Goal: Task Accomplishment & Management: Manage account settings

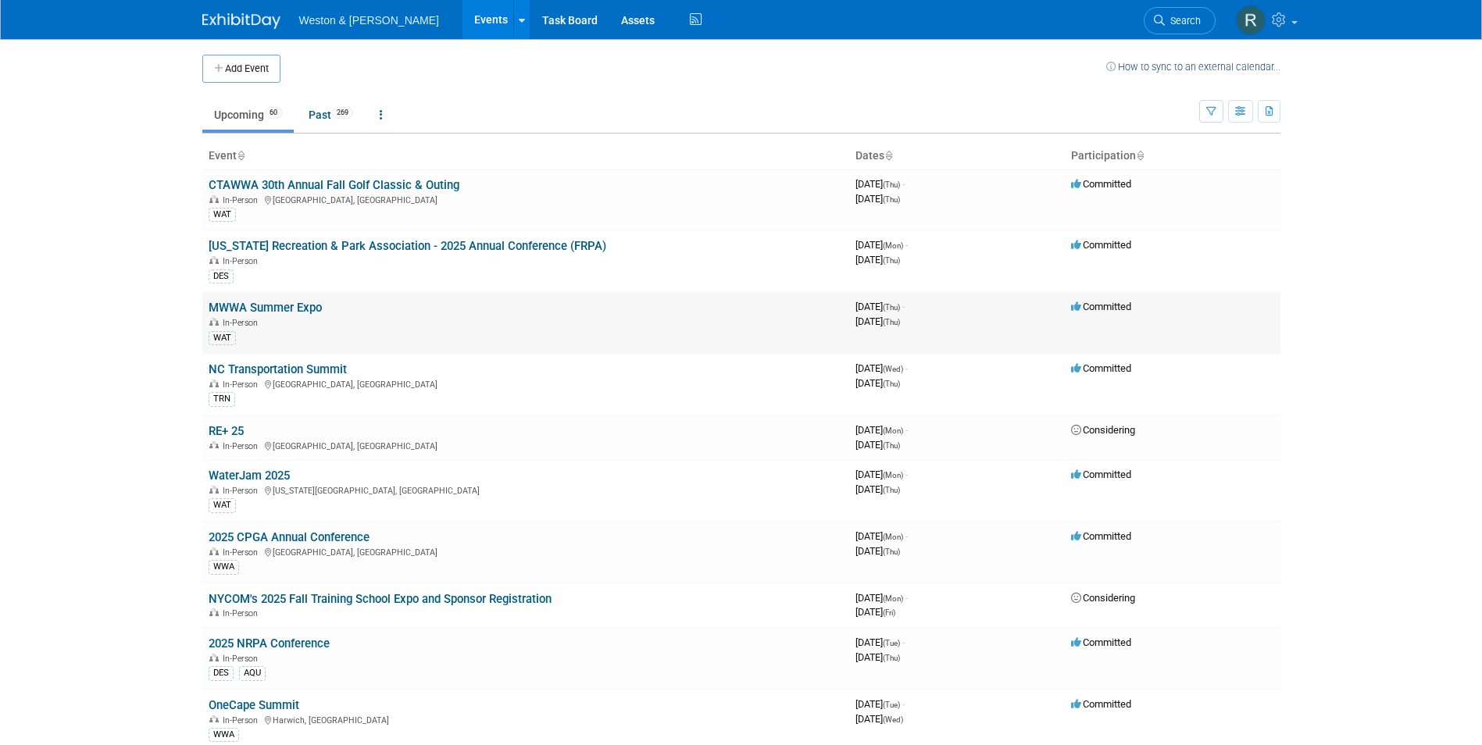
click at [293, 302] on link "MWWA Summer Expo" at bounding box center [265, 308] width 113 height 14
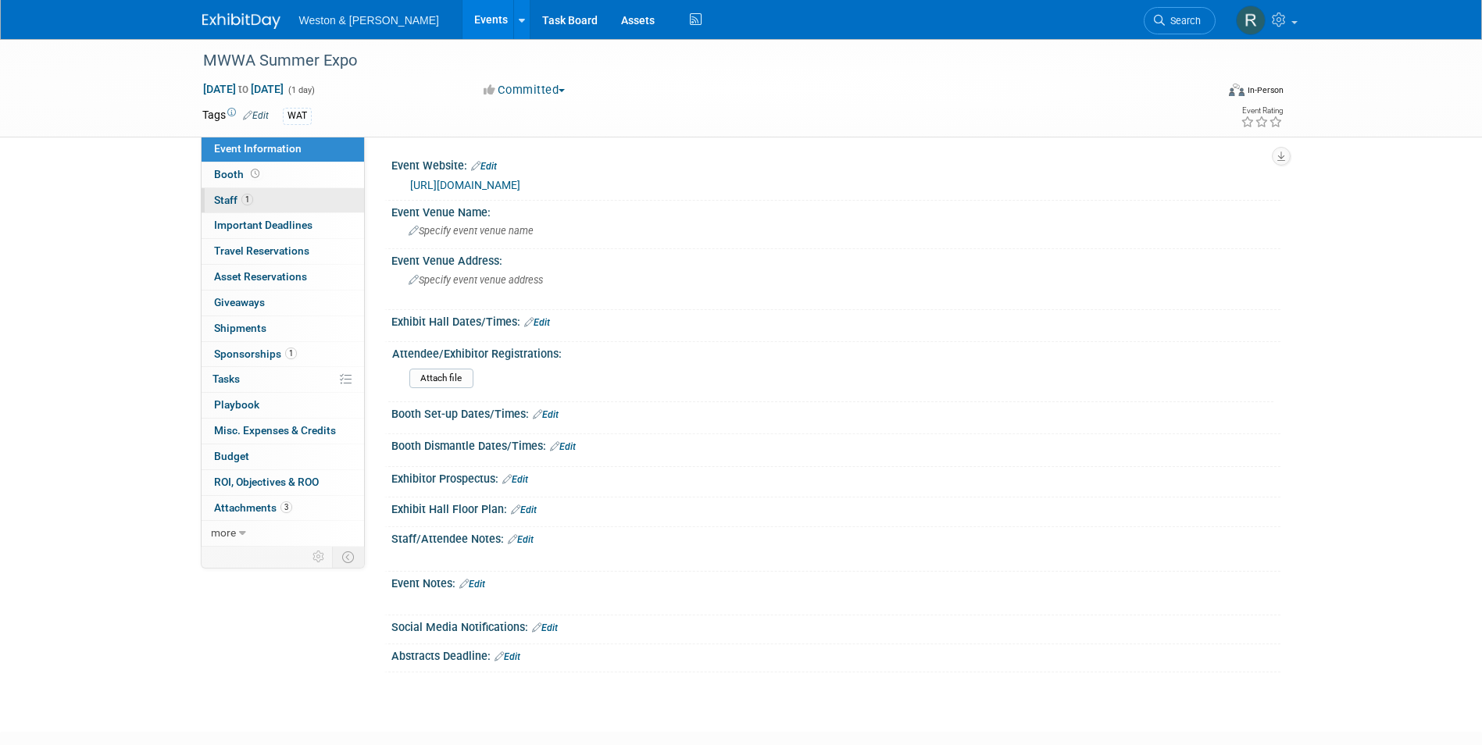
click at [234, 200] on span "Staff 1" at bounding box center [233, 200] width 39 height 12
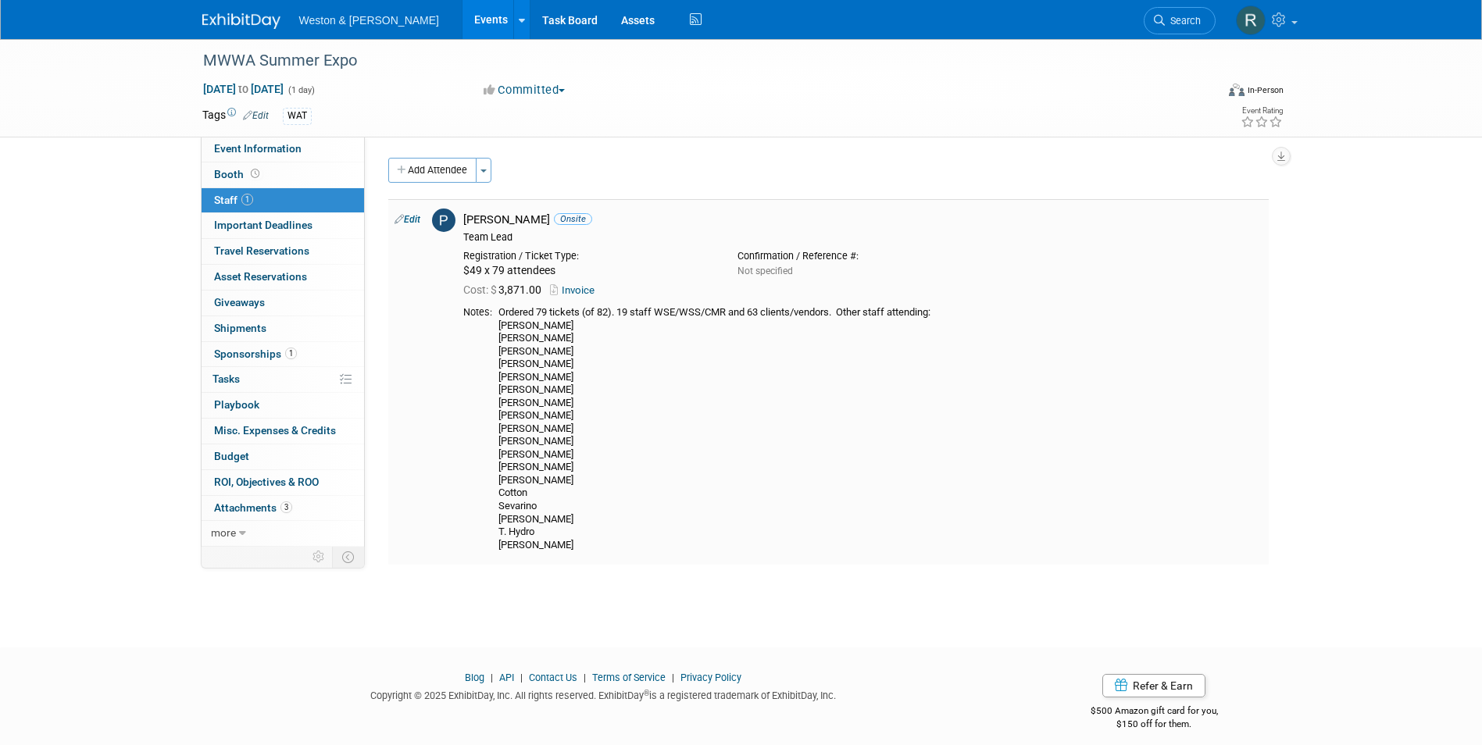
click at [504, 274] on div "$49 x 79 attendees" at bounding box center [588, 271] width 251 height 14
click at [414, 220] on link "Edit" at bounding box center [408, 219] width 26 height 11
select select "0c9046d6-afe4-4371-b5f6-aa926eaac5a2"
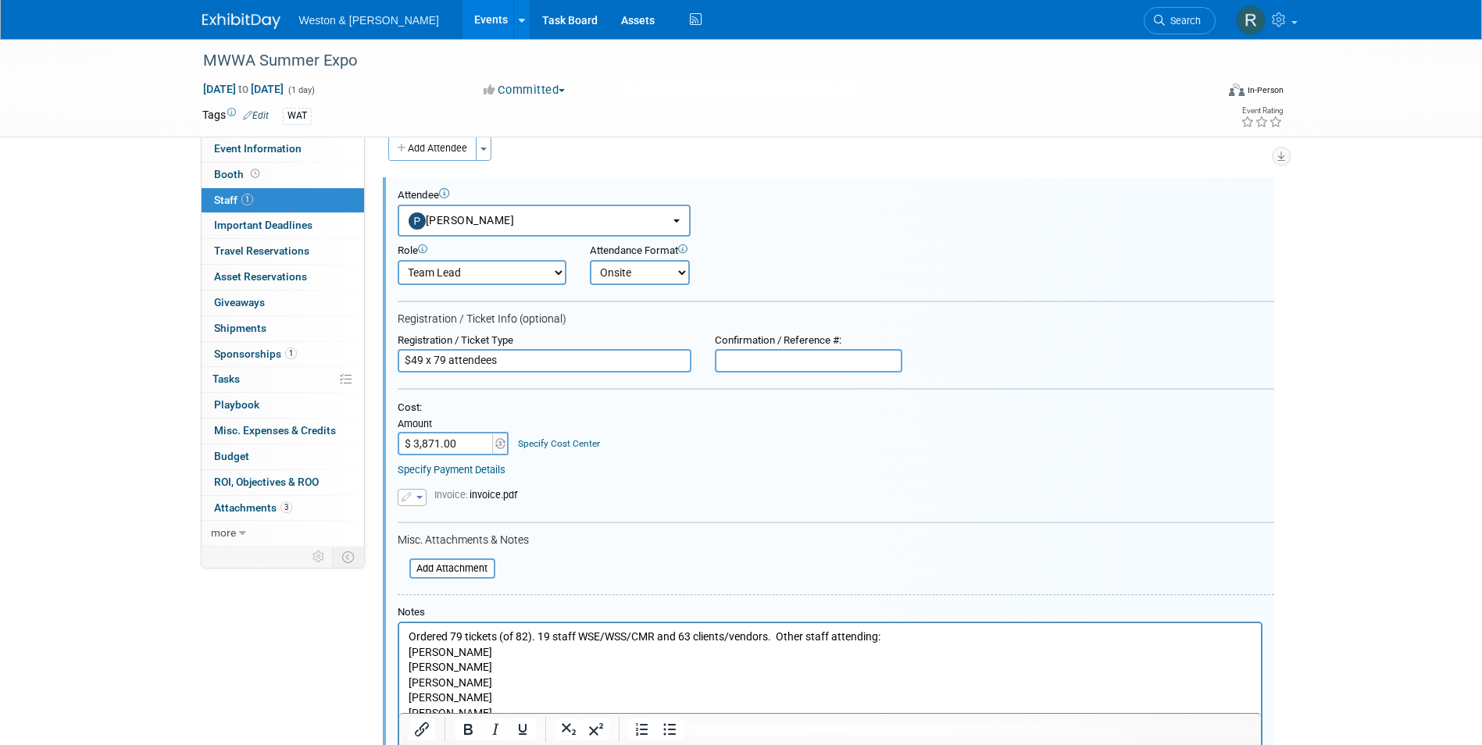
click at [437, 354] on input "$49 x 79 attendees" at bounding box center [545, 360] width 294 height 23
drag, startPoint x: 445, startPoint y: 357, endPoint x: 436, endPoint y: 355, distance: 8.9
click at [436, 355] on input "$49 x 79 attendees" at bounding box center [545, 360] width 294 height 23
type input "$49 x 88 attendees"
click at [448, 442] on input "$ 3,871.00" at bounding box center [447, 443] width 98 height 23
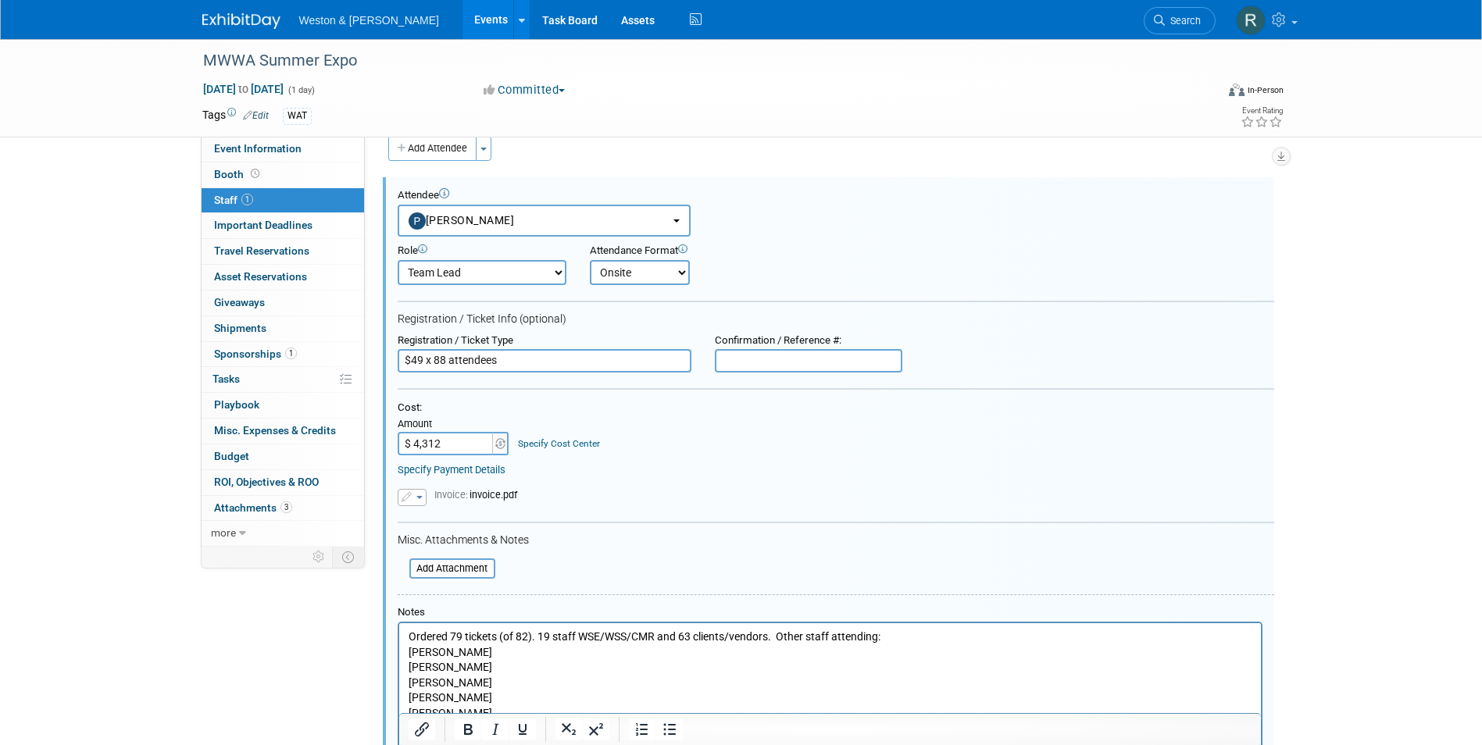
type input "$ 4,312.00"
click at [821, 487] on div "Replace with a new file Remove attachment Invoice: invoice.pdf Attach Invoice" at bounding box center [836, 492] width 877 height 30
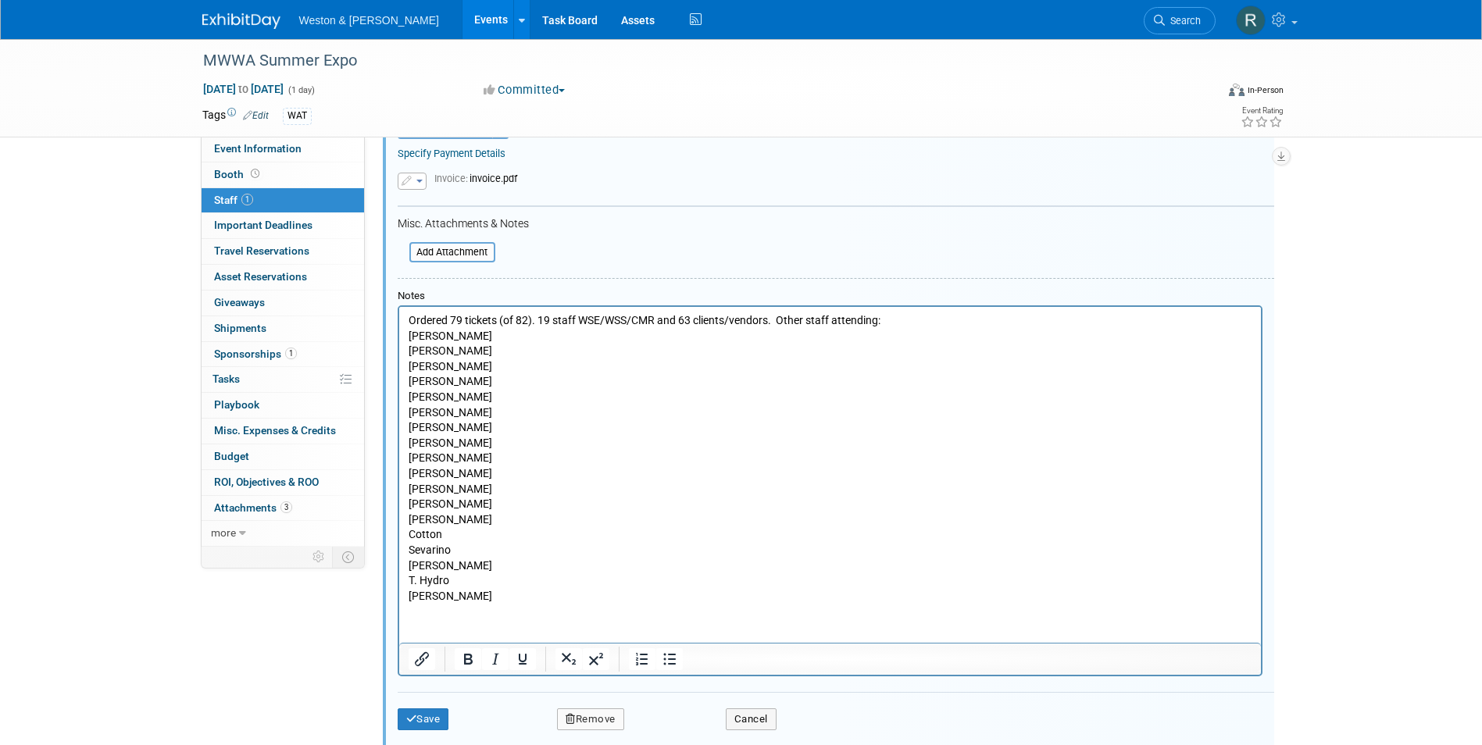
scroll to position [491, 0]
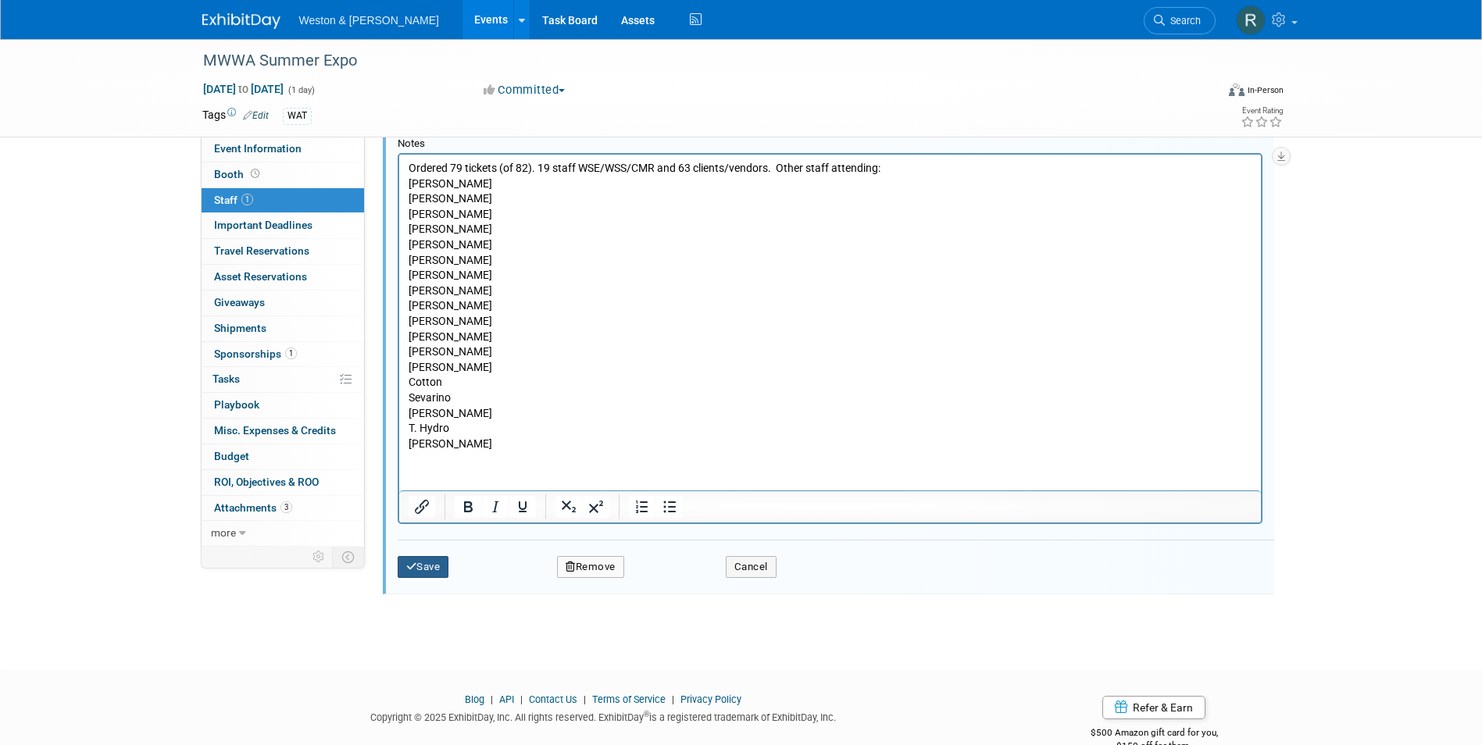
click at [434, 574] on button "Save" at bounding box center [424, 567] width 52 height 22
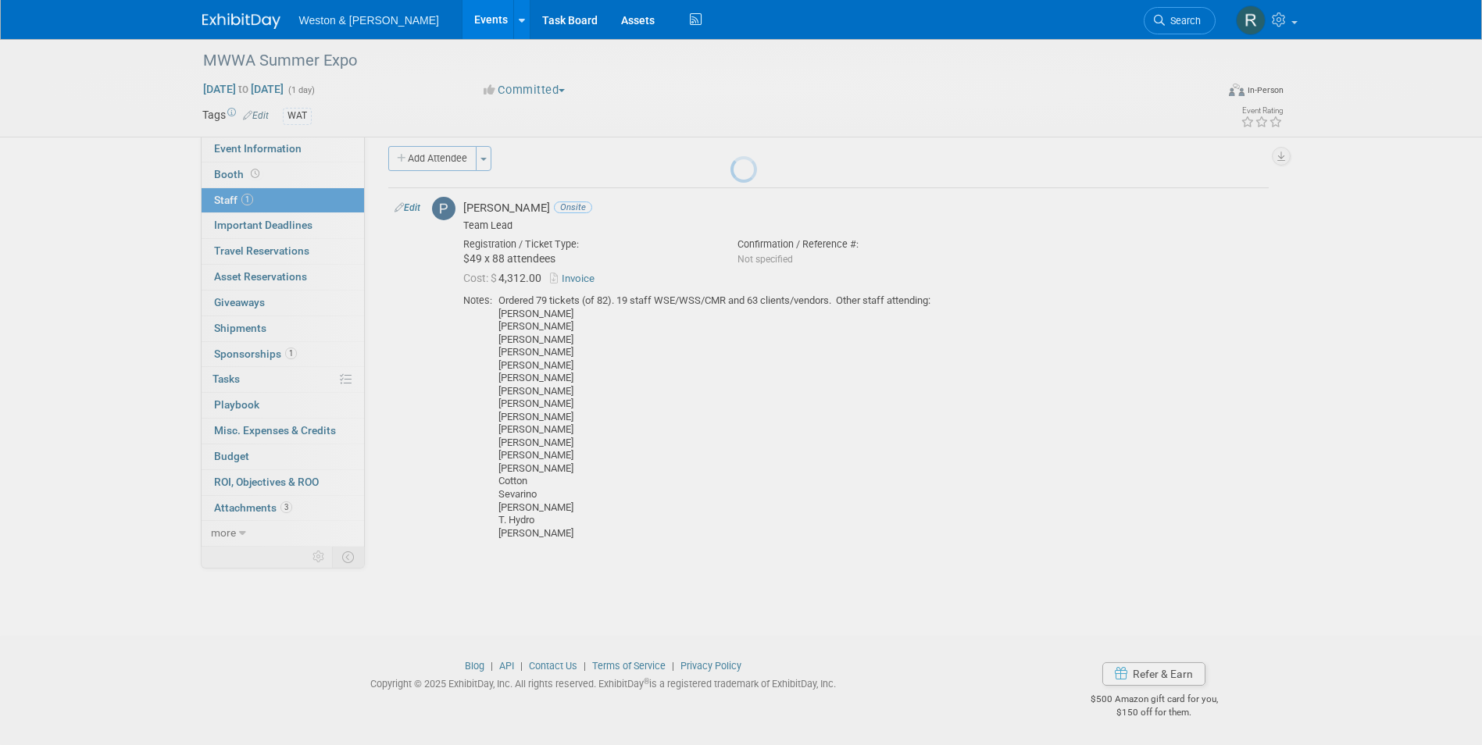
scroll to position [12, 0]
